Goal: Check status: Check status

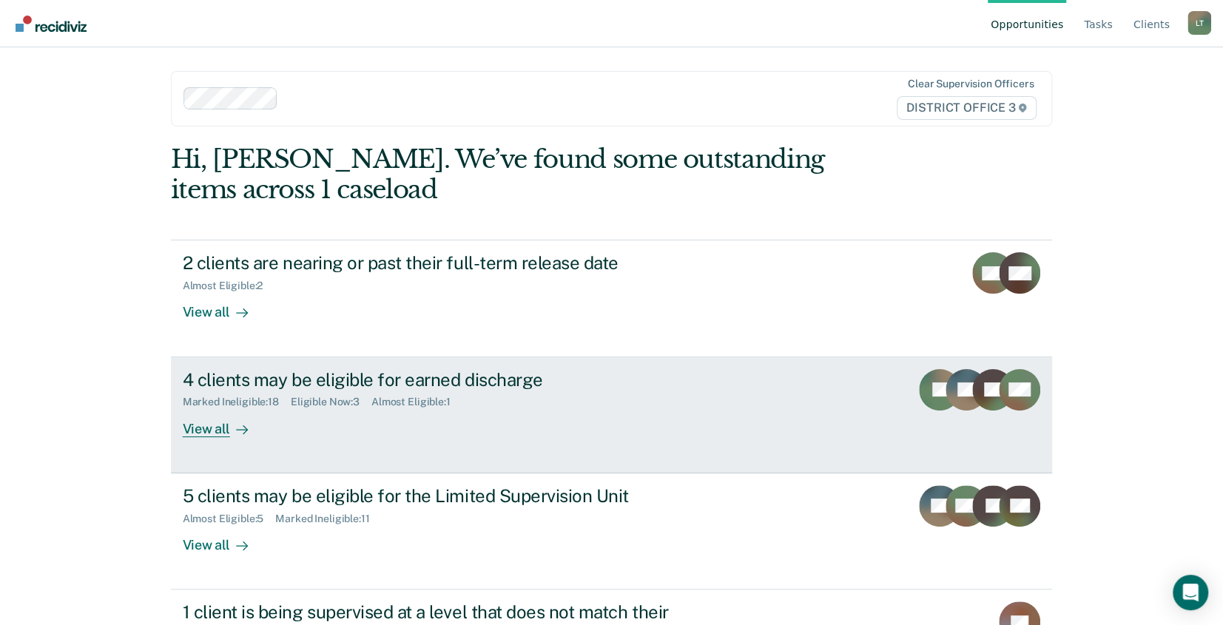
click at [208, 428] on div "View all" at bounding box center [224, 423] width 83 height 29
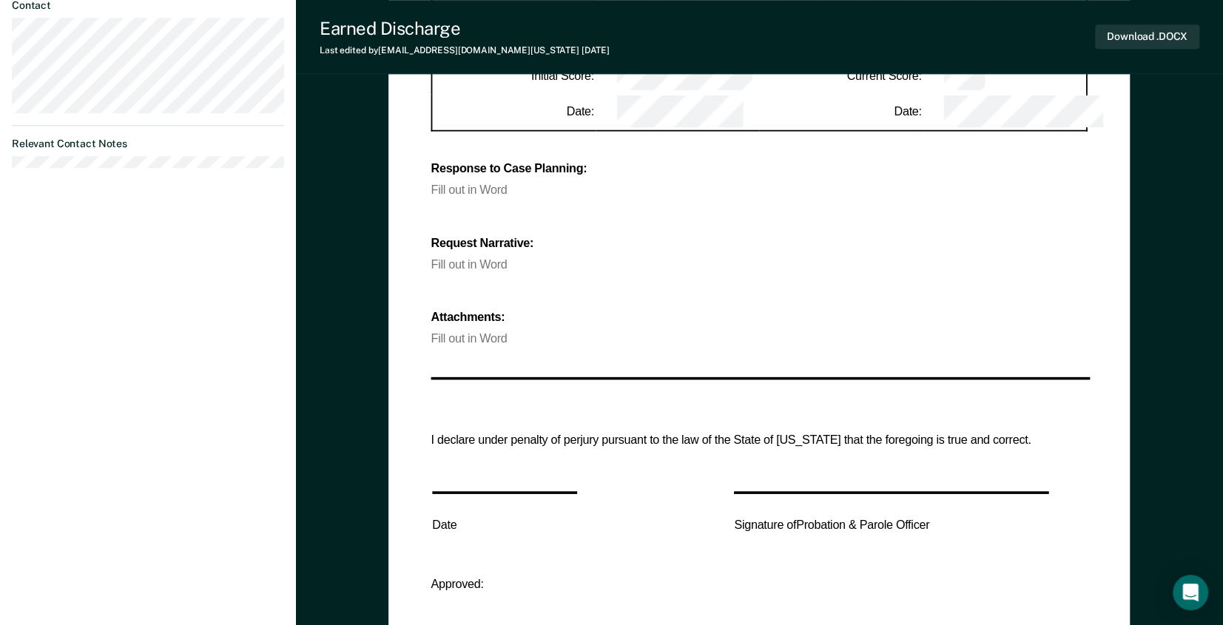
scroll to position [518, 0]
